Goal: Navigation & Orientation: Find specific page/section

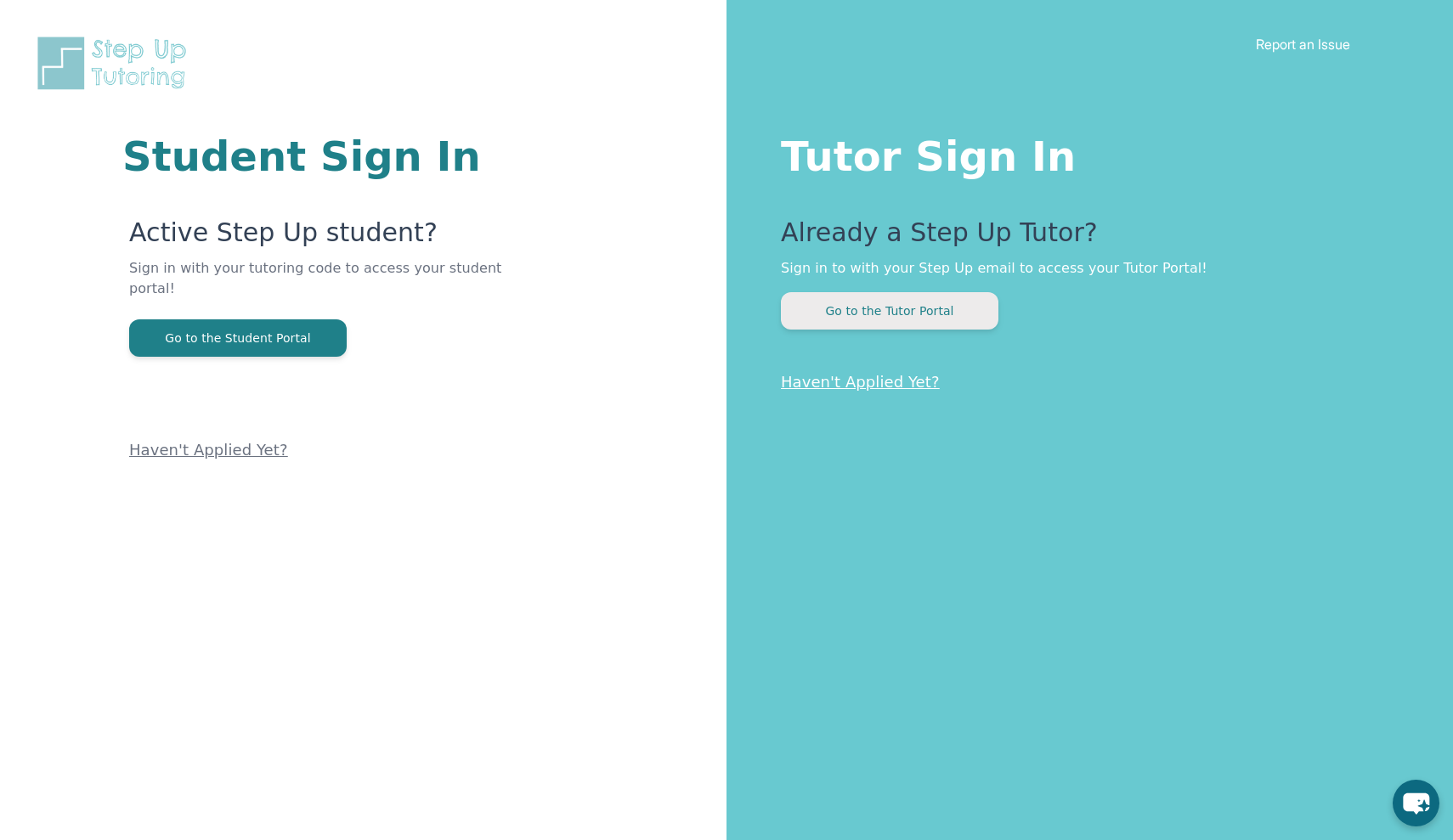
click at [810, 308] on button "Go to the Tutor Portal" at bounding box center [890, 311] width 218 height 37
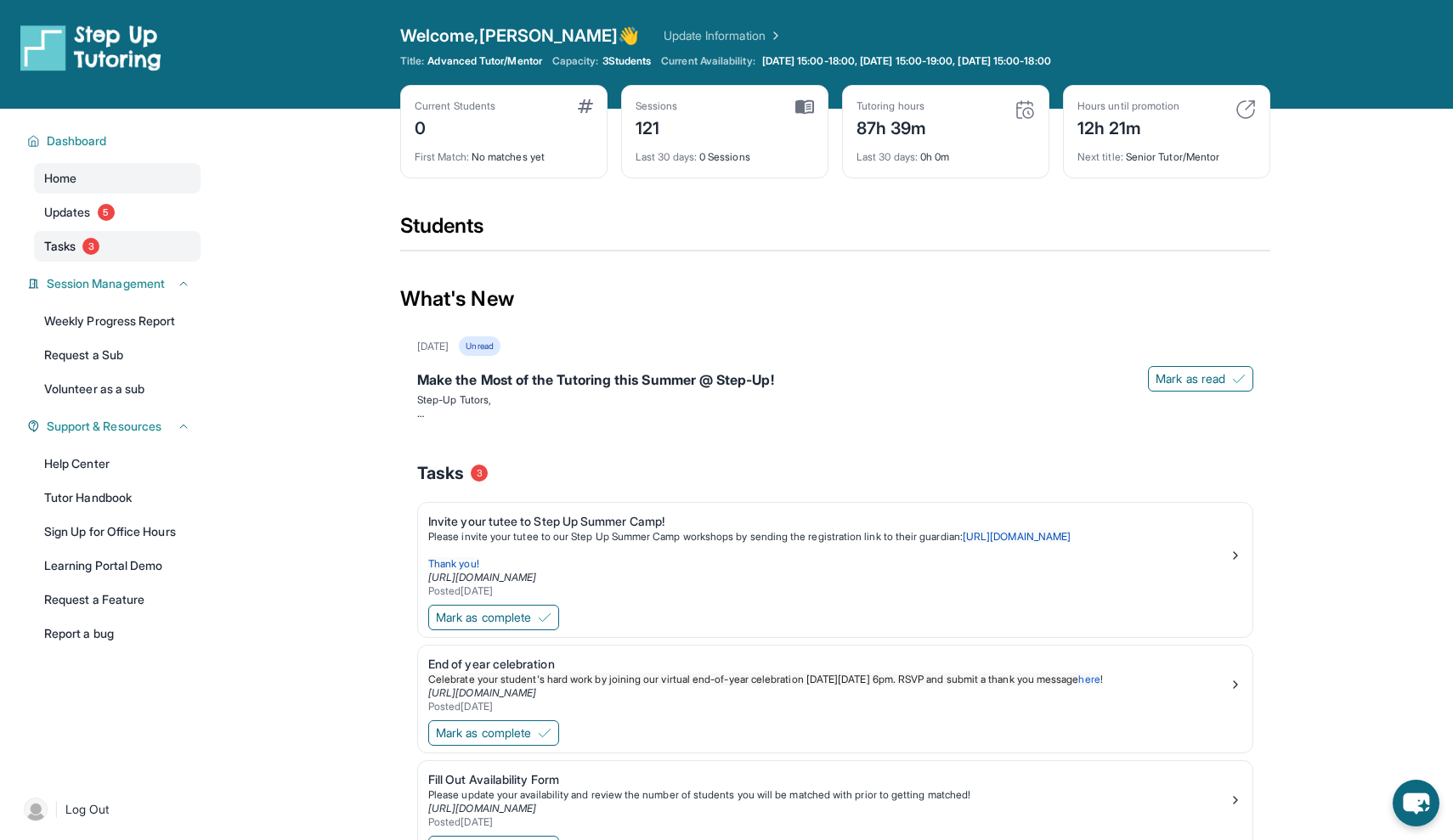
click at [70, 249] on span "Tasks" at bounding box center [59, 246] width 31 height 17
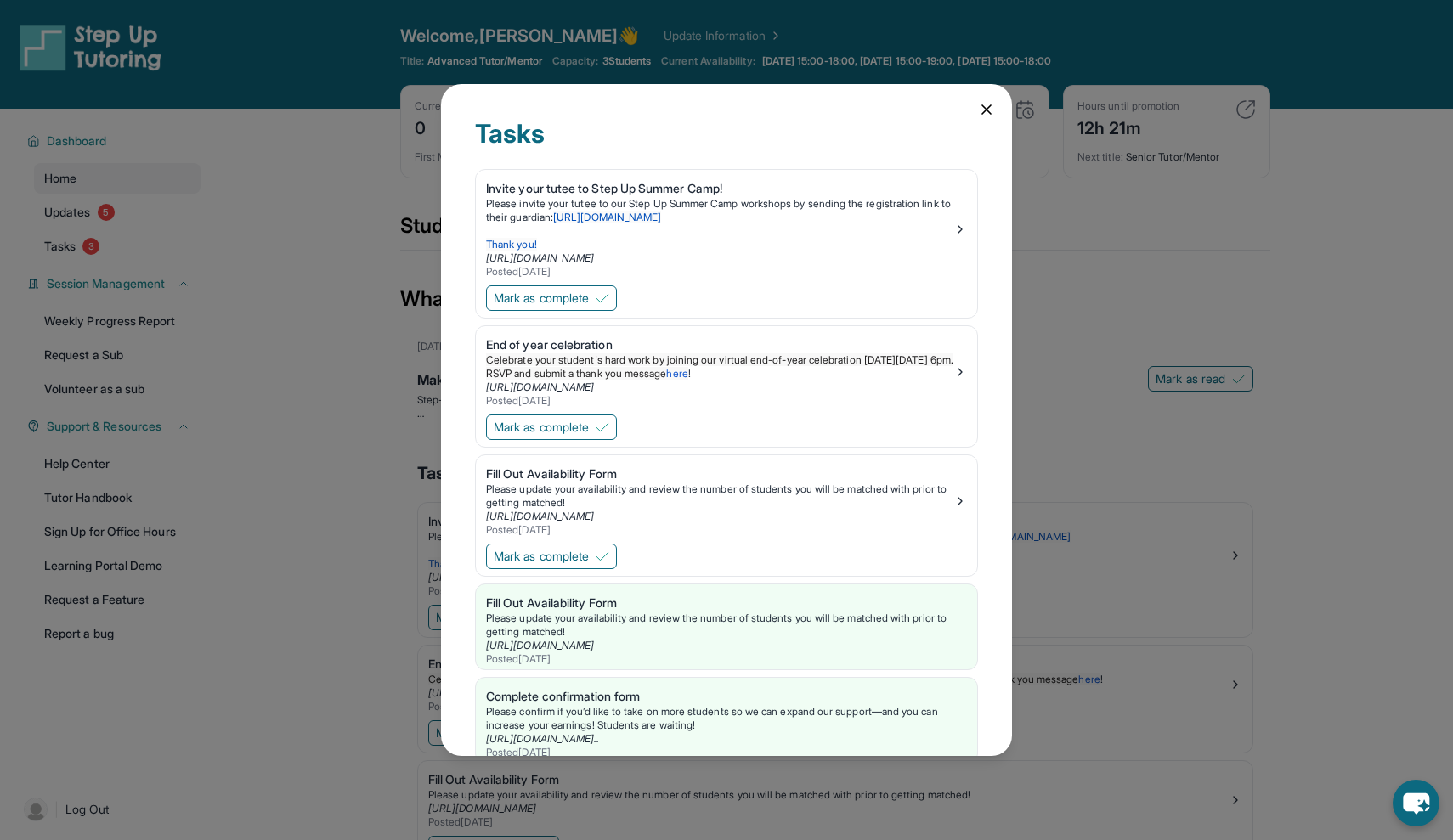
click at [992, 111] on icon at bounding box center [987, 110] width 17 height 17
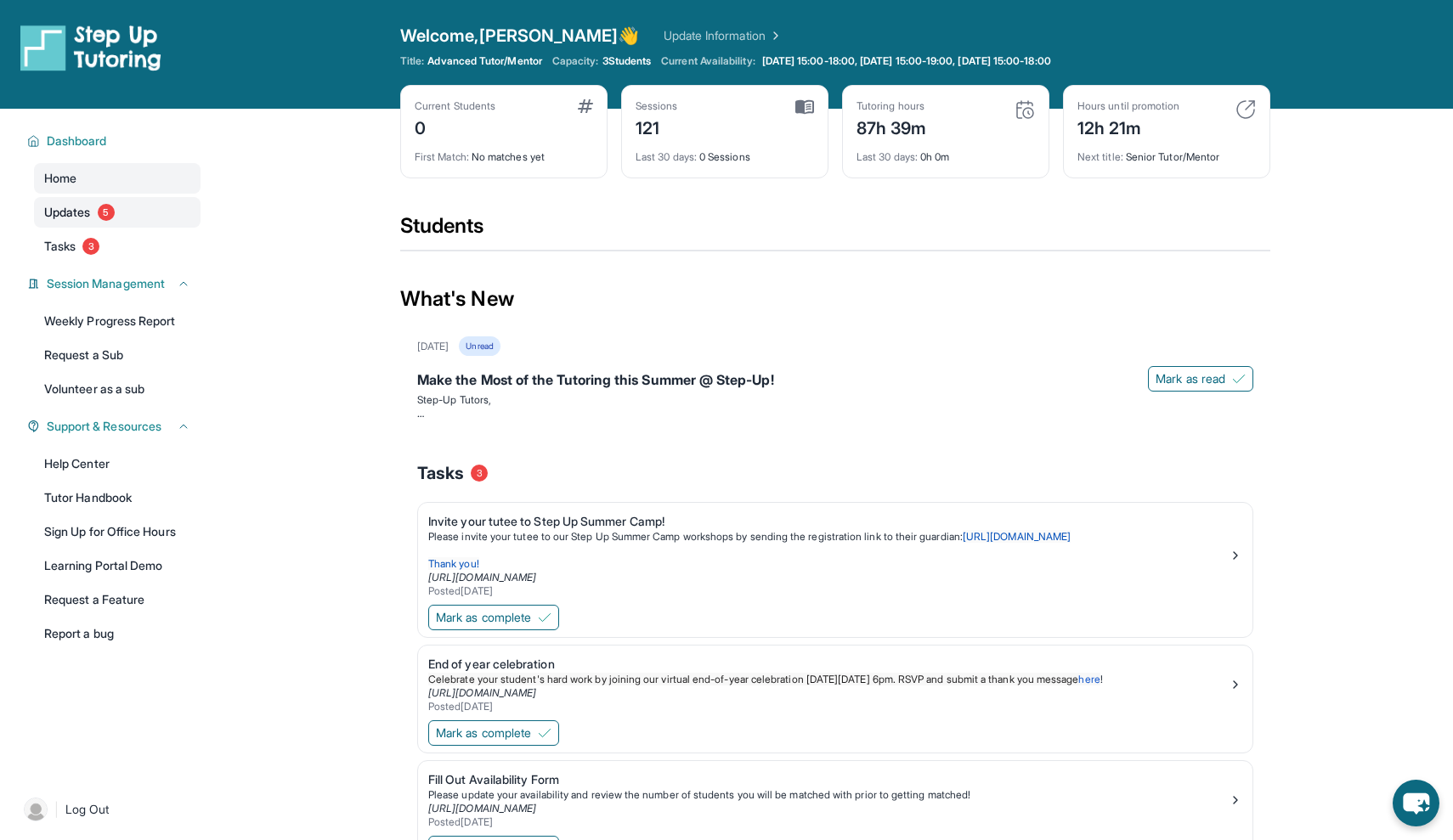
click at [89, 219] on span "Updates" at bounding box center [67, 212] width 47 height 17
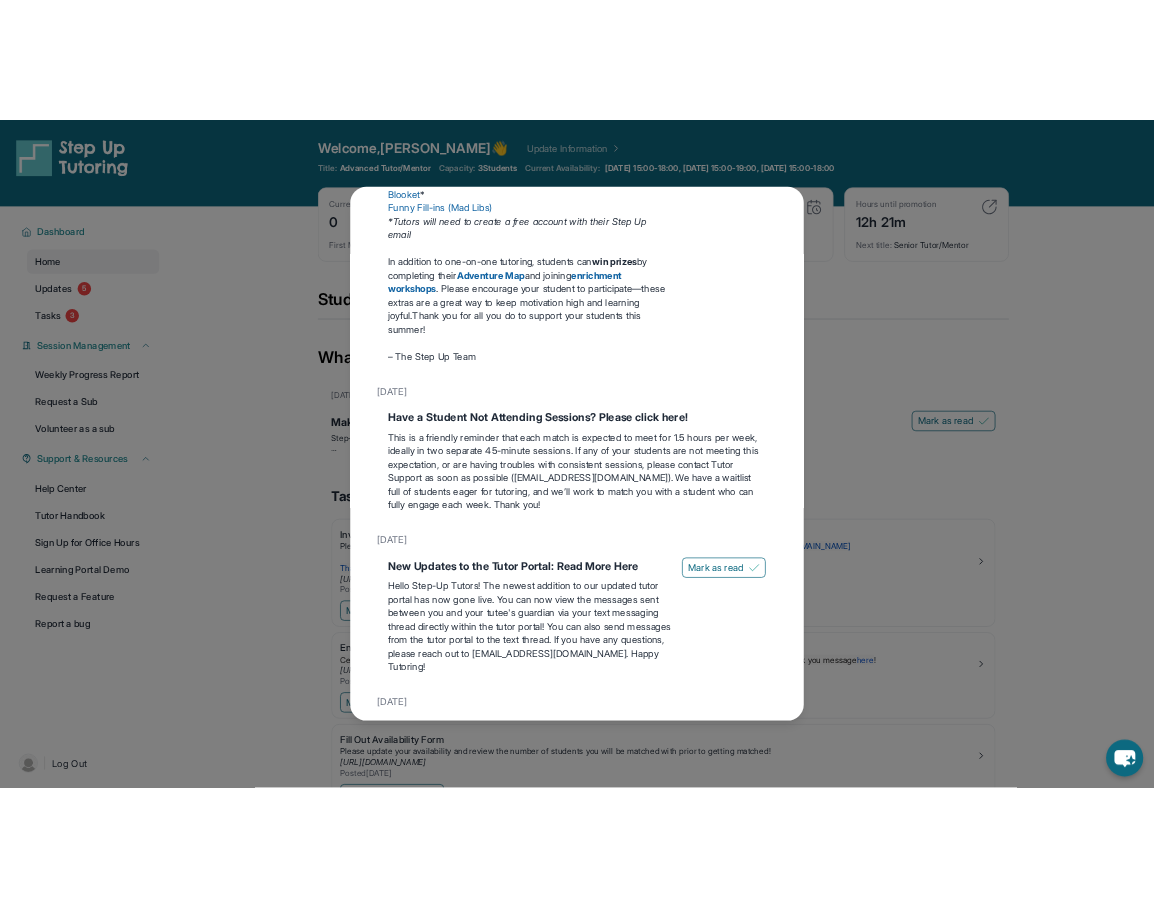
scroll to position [582, 0]
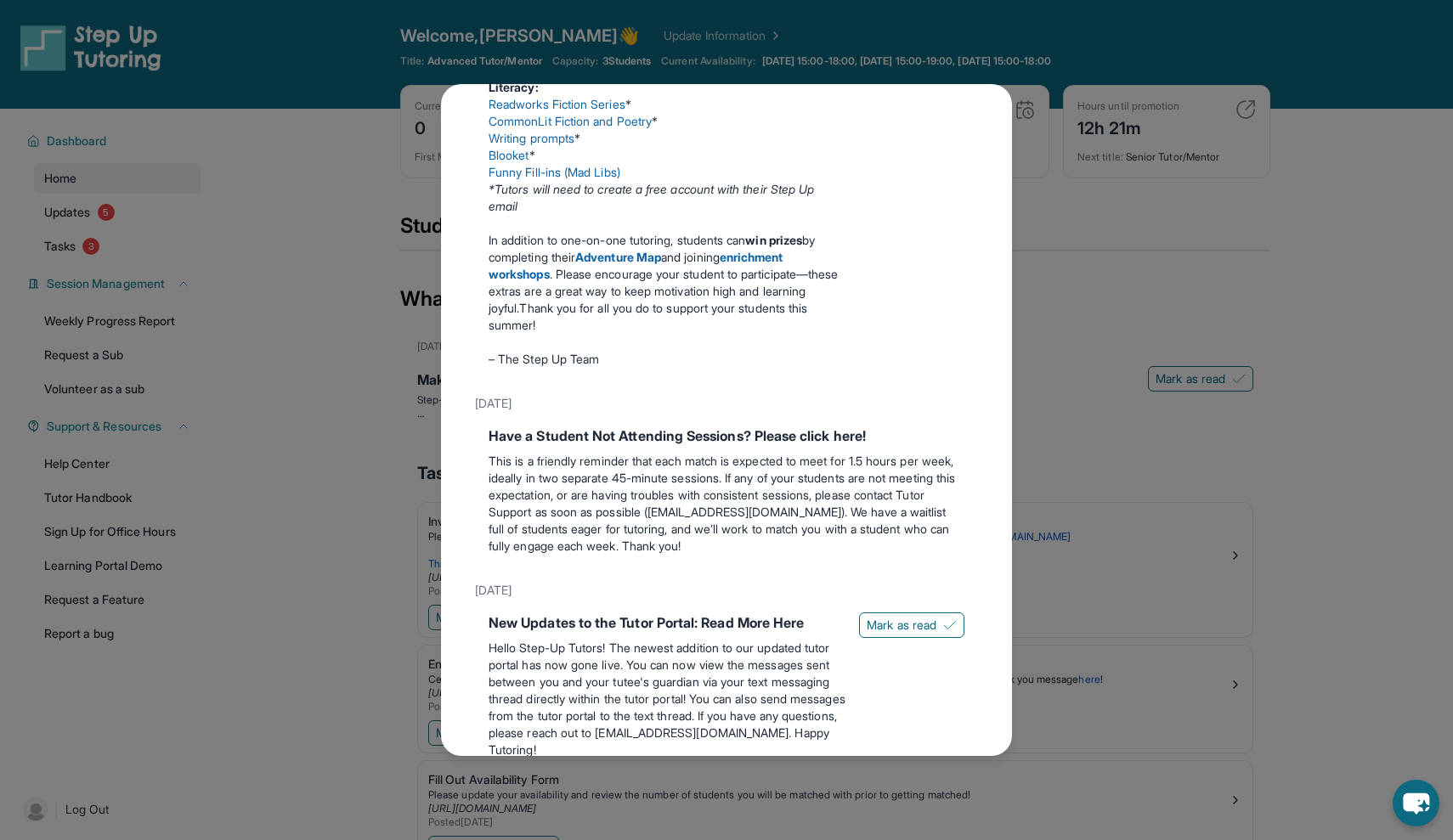
click at [325, 422] on div "Updates [DATE] Make the Most of the Tutoring this Summer @ Step-Up! Step-Up Tut…" at bounding box center [726, 420] width 1453 height 840
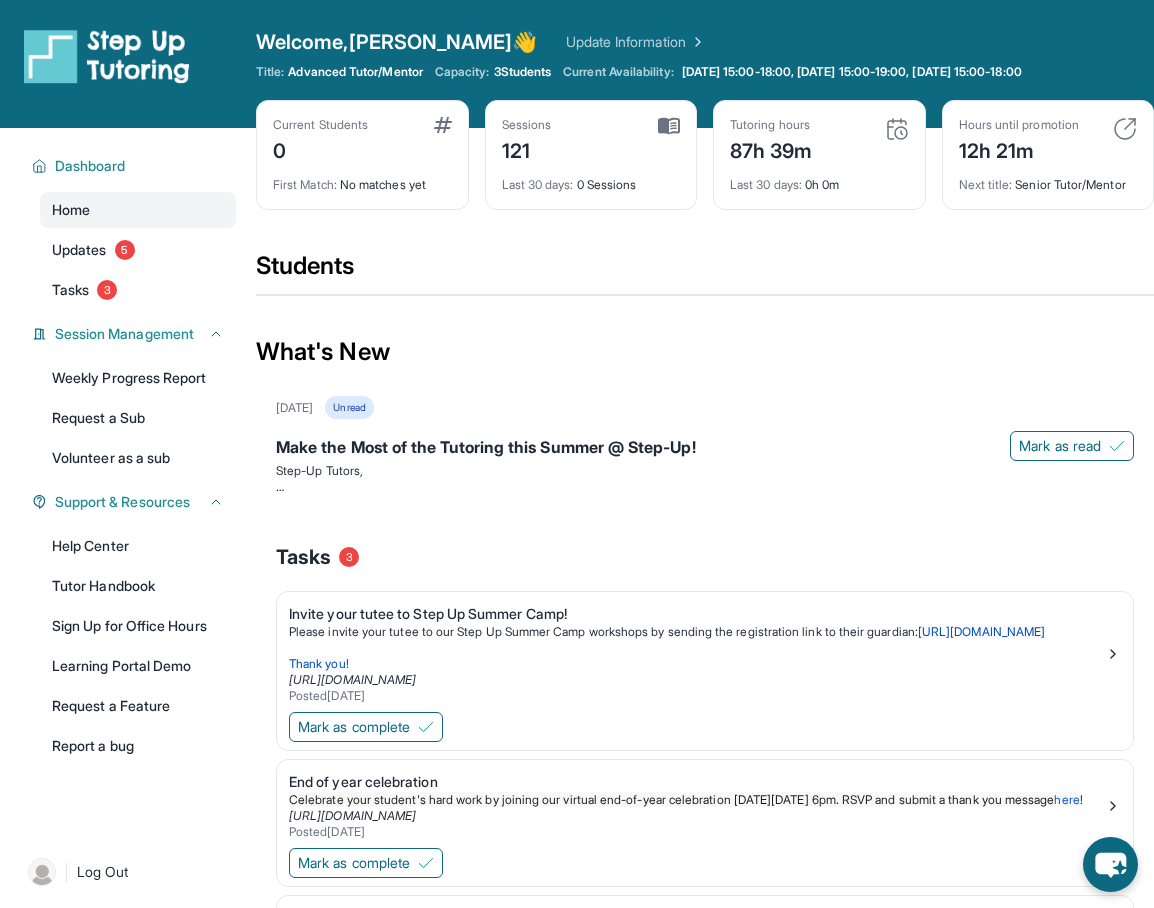
click at [663, 125] on img at bounding box center [669, 126] width 22 height 18
click at [663, 128] on img at bounding box center [669, 126] width 22 height 18
click at [540, 71] on span "3 Students" at bounding box center [523, 72] width 58 height 16
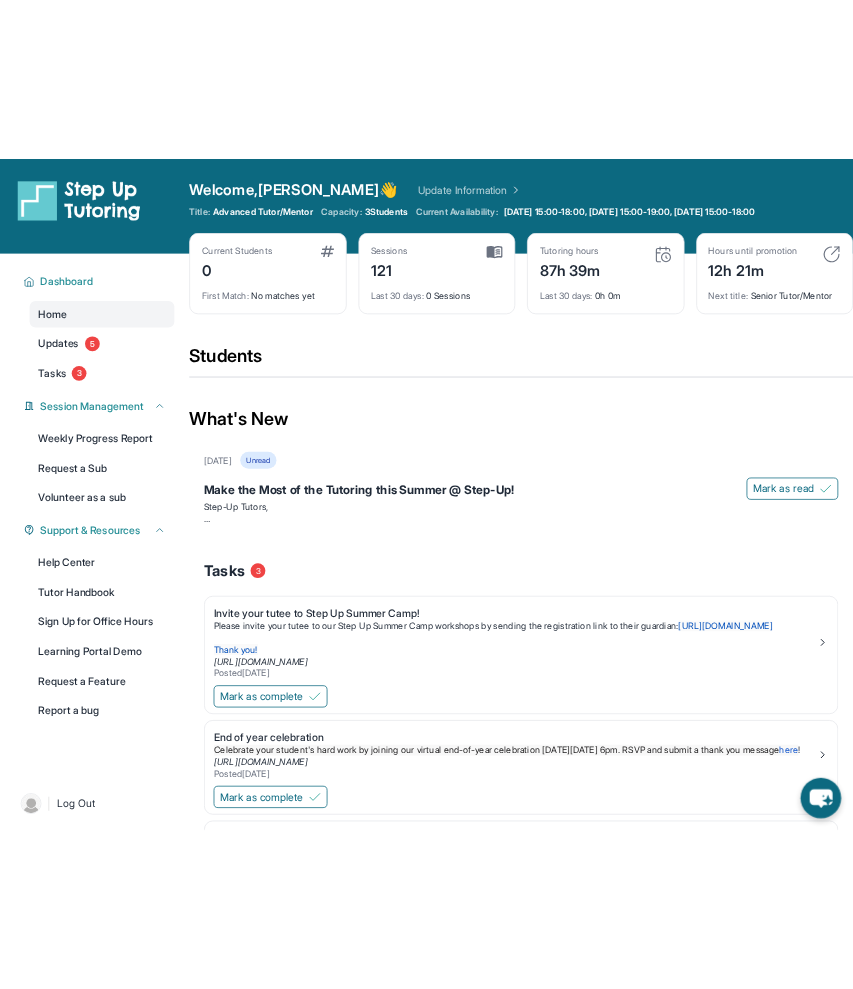
scroll to position [0, 0]
